Goal: Task Accomplishment & Management: Complete application form

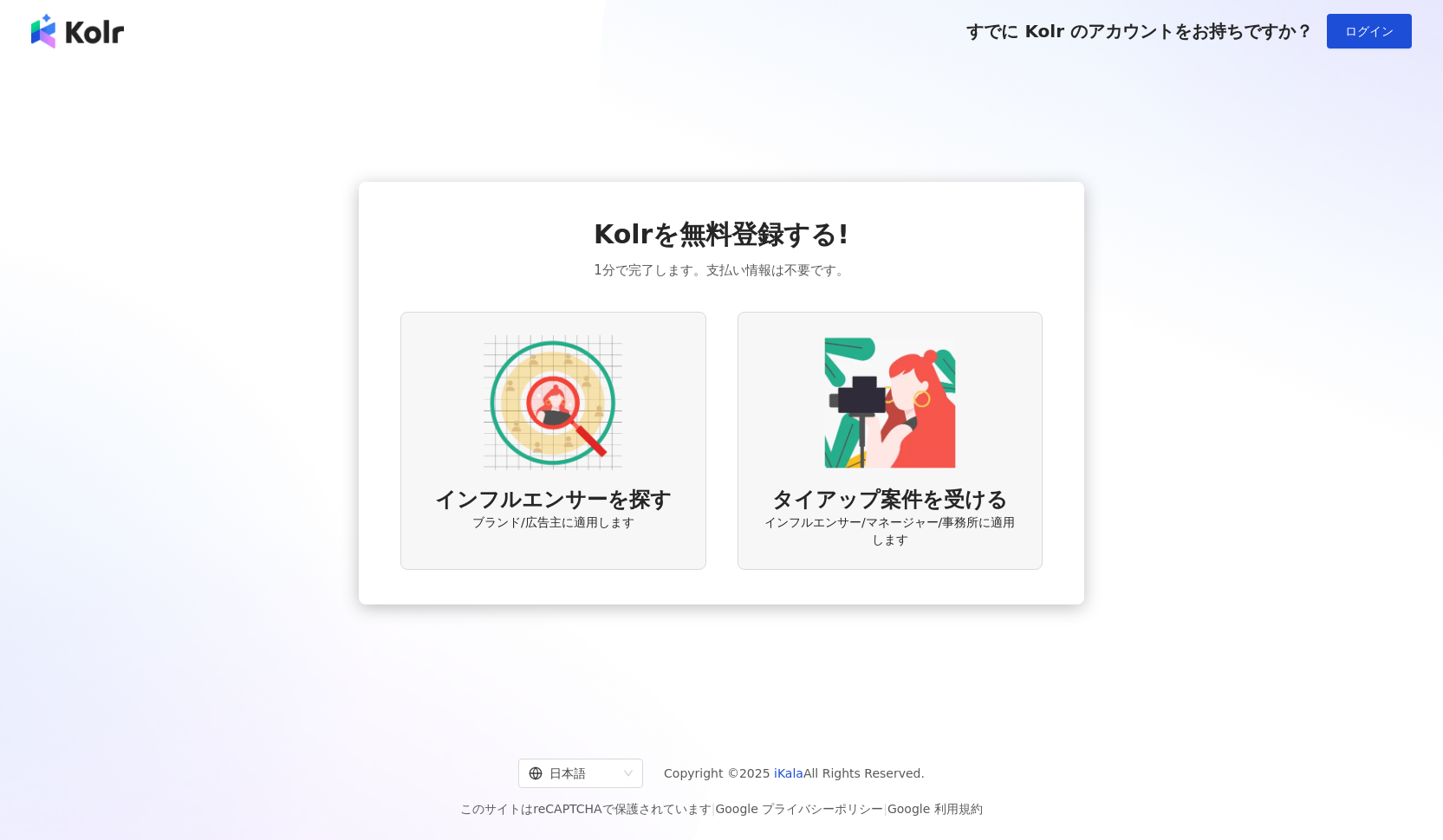
click at [554, 509] on span "インフルエンサーを探す" at bounding box center [553, 501] width 237 height 29
click at [641, 424] on div "インフルエンサーを探す ブランド/広告主に適用します" at bounding box center [553, 441] width 305 height 259
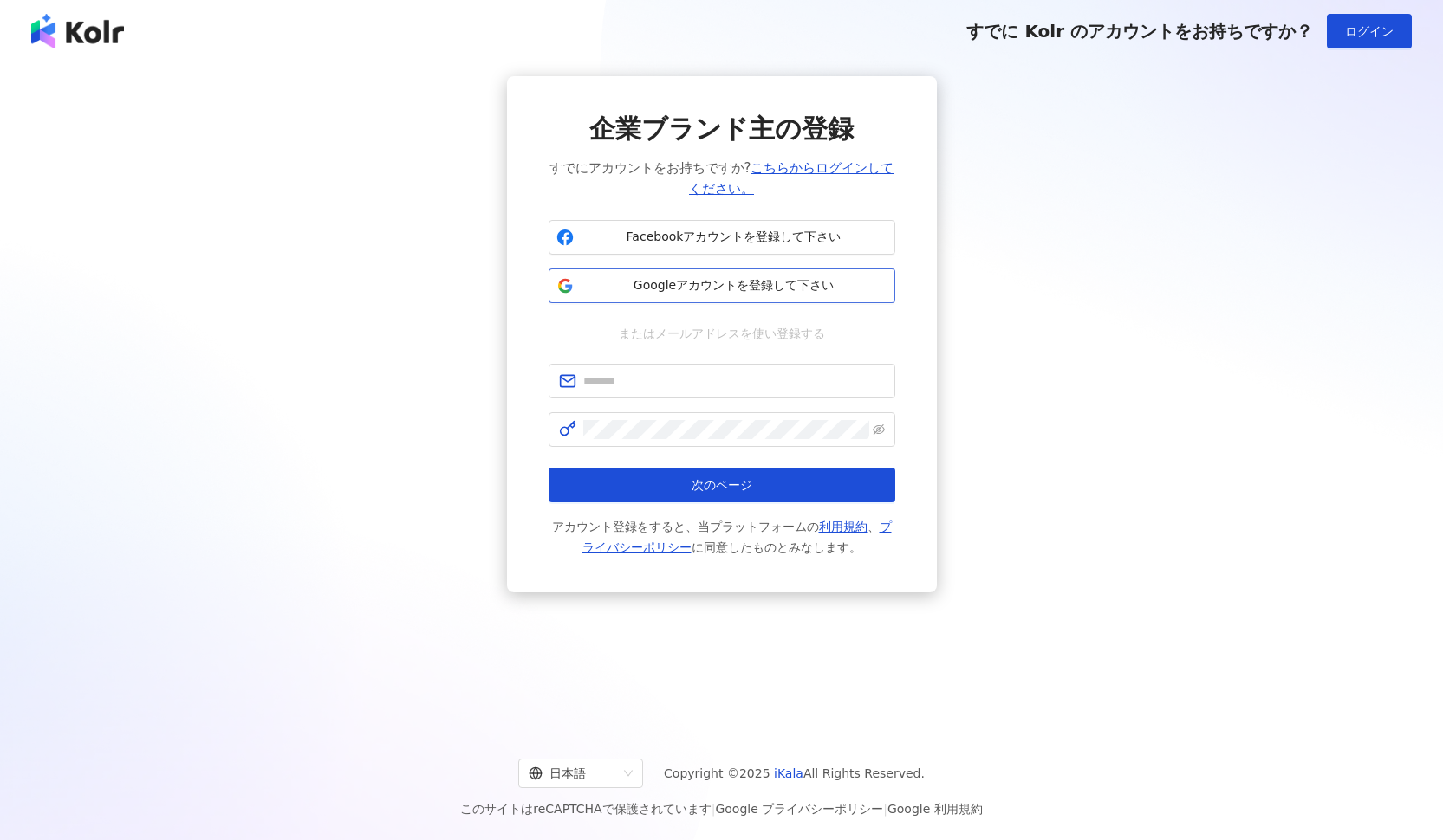
click at [844, 292] on span "Googleアカウントを登録して下さい" at bounding box center [734, 286] width 307 height 18
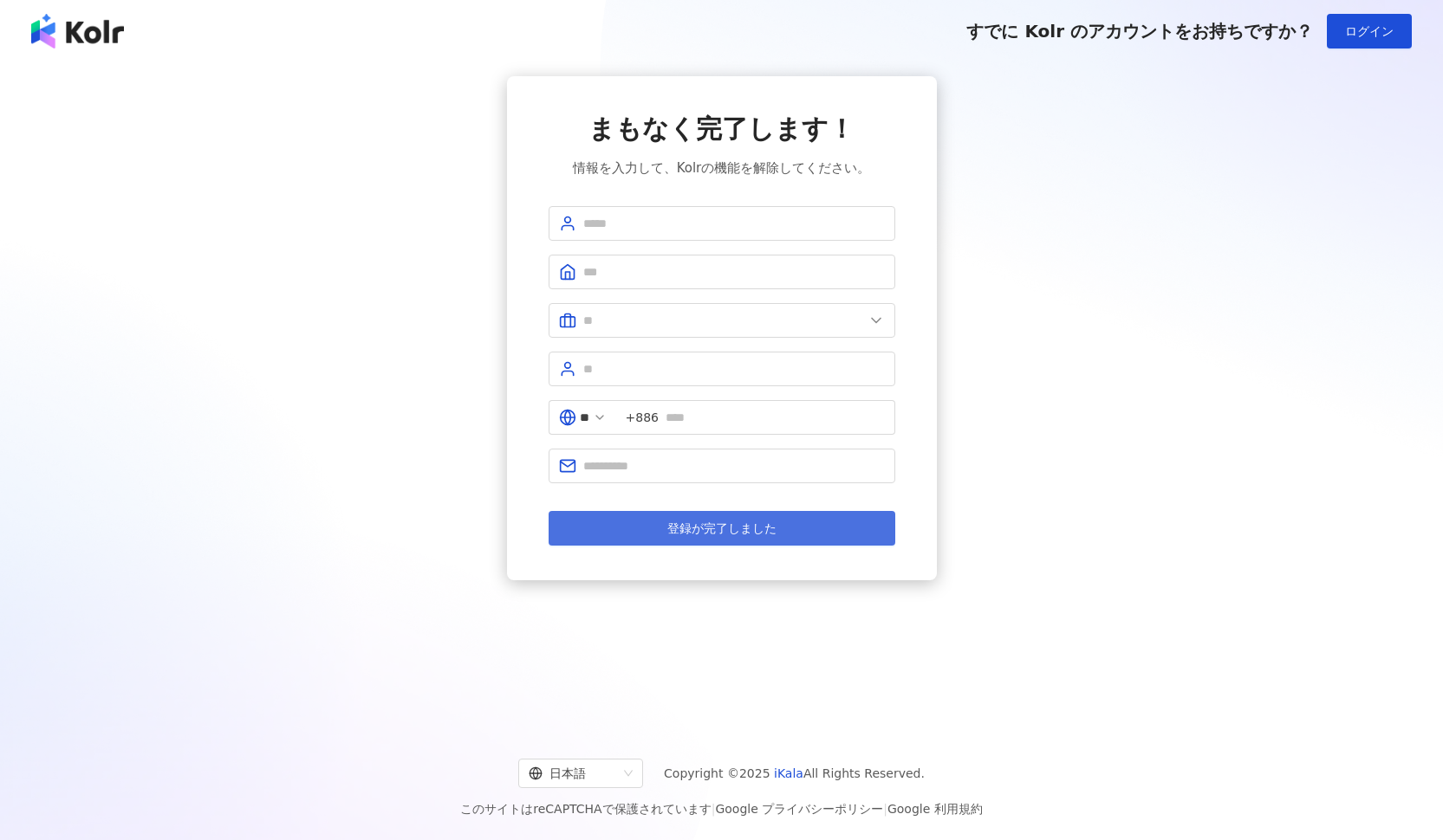
click at [865, 534] on button "登録が完了しました" at bounding box center [722, 528] width 347 height 35
